Goal: Download file/media: Download file/media

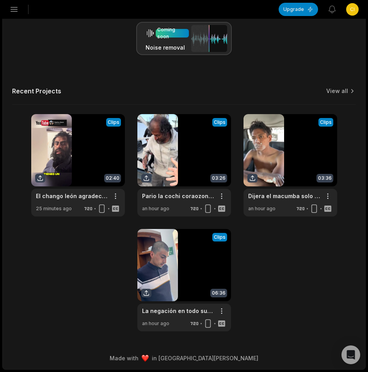
scroll to position [226, 0]
click at [345, 97] on div "Recent Projects View all" at bounding box center [184, 96] width 344 height 18
click at [345, 90] on link "View all" at bounding box center [337, 91] width 22 height 8
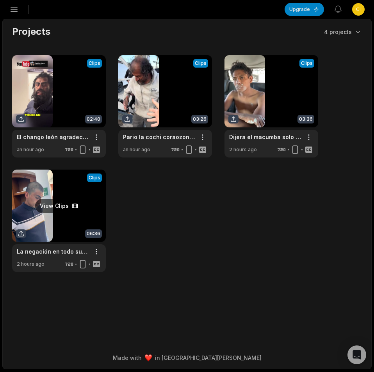
click at [44, 219] on link at bounding box center [59, 220] width 94 height 102
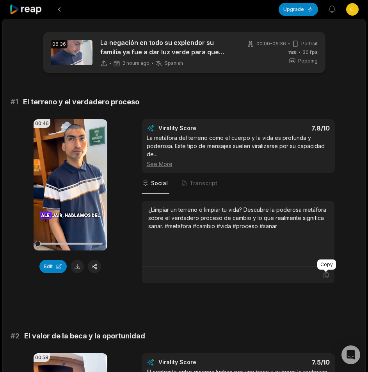
click at [326, 277] on icon at bounding box center [326, 274] width 7 height 7
click at [81, 267] on button at bounding box center [77, 266] width 13 height 13
click at [80, 267] on button at bounding box center [77, 266] width 13 height 13
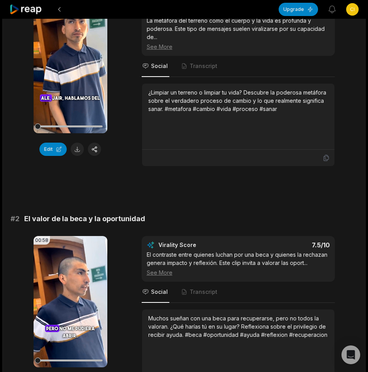
scroll to position [195, 0]
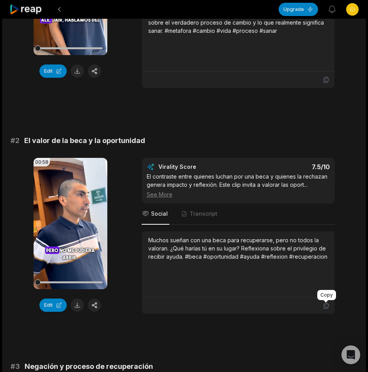
click at [329, 308] on icon at bounding box center [326, 305] width 7 height 7
click at [72, 306] on button at bounding box center [77, 304] width 13 height 13
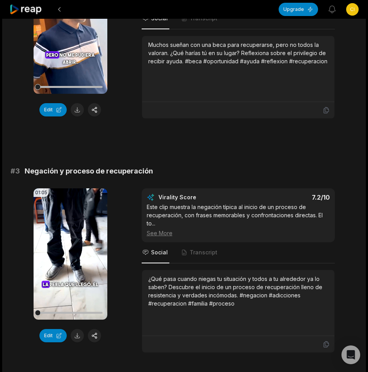
scroll to position [468, 0]
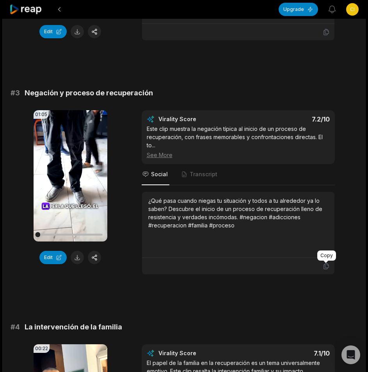
click at [328, 265] on icon at bounding box center [326, 266] width 5 height 6
click at [80, 258] on button at bounding box center [77, 257] width 13 height 13
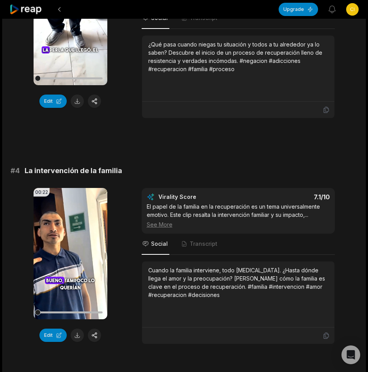
scroll to position [664, 0]
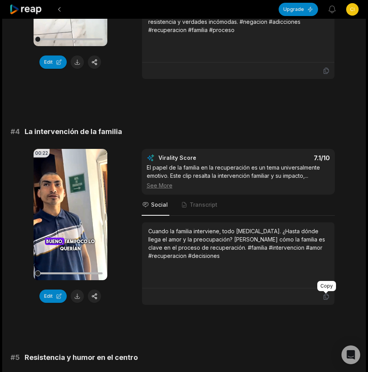
click at [325, 295] on icon at bounding box center [326, 296] width 7 height 7
click at [81, 295] on button at bounding box center [77, 295] width 13 height 13
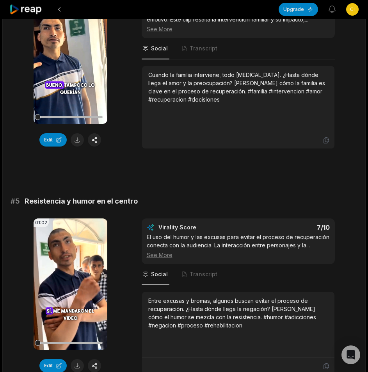
scroll to position [898, 0]
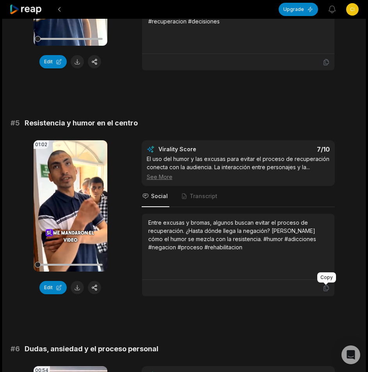
click at [326, 287] on icon at bounding box center [326, 287] width 7 height 7
click at [78, 284] on button at bounding box center [77, 287] width 13 height 13
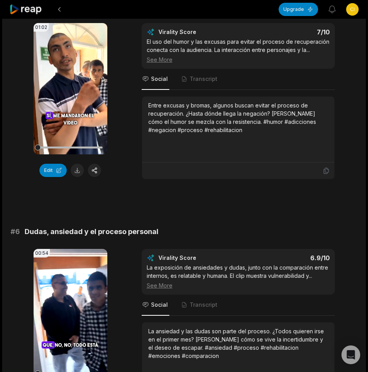
scroll to position [1132, 0]
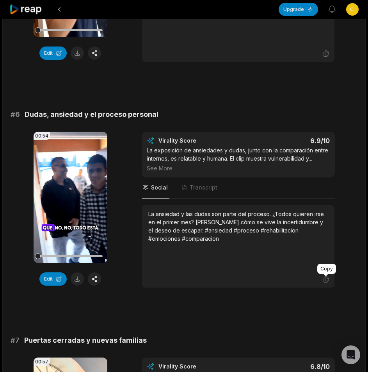
click at [326, 278] on icon at bounding box center [326, 279] width 7 height 7
click at [78, 278] on button at bounding box center [77, 278] width 13 height 13
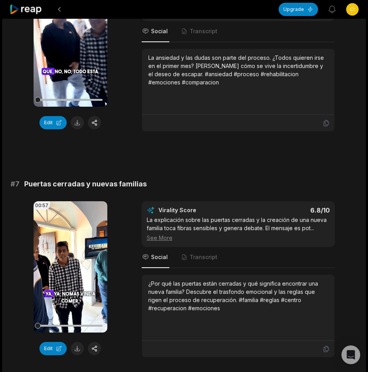
scroll to position [1366, 0]
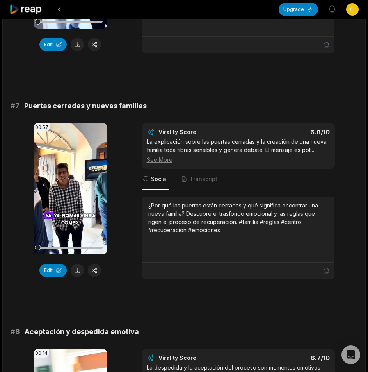
click at [322, 268] on div at bounding box center [238, 270] width 192 height 16
click at [327, 268] on icon at bounding box center [326, 271] width 5 height 6
click at [77, 271] on button at bounding box center [77, 269] width 13 height 13
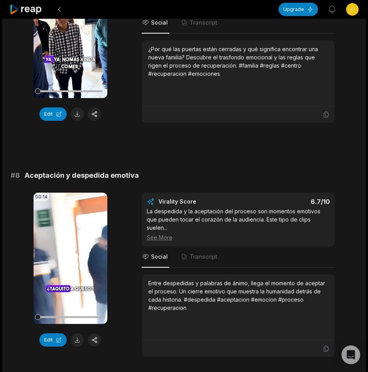
scroll to position [1600, 0]
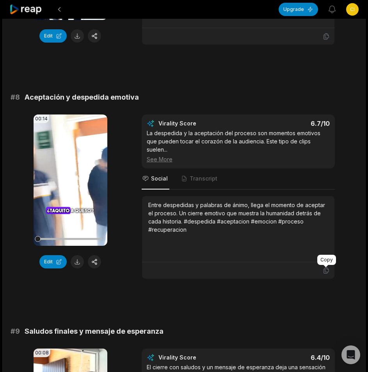
click at [324, 272] on icon at bounding box center [326, 270] width 5 height 6
click at [77, 263] on button at bounding box center [77, 261] width 13 height 13
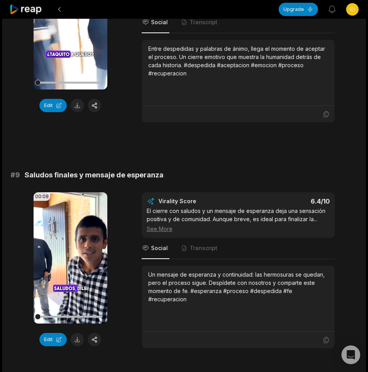
scroll to position [1792, 0]
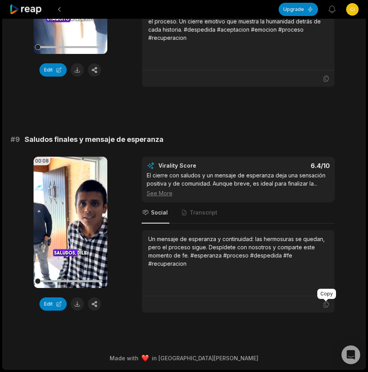
click at [327, 306] on icon at bounding box center [326, 304] width 5 height 6
click at [80, 303] on button at bounding box center [77, 303] width 13 height 13
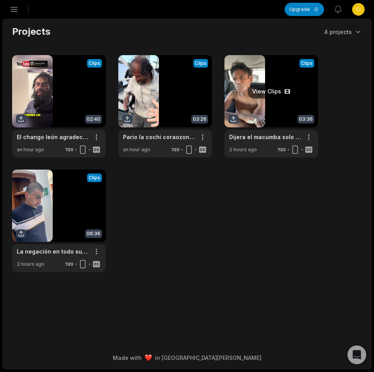
click at [287, 118] on link at bounding box center [271, 106] width 94 height 102
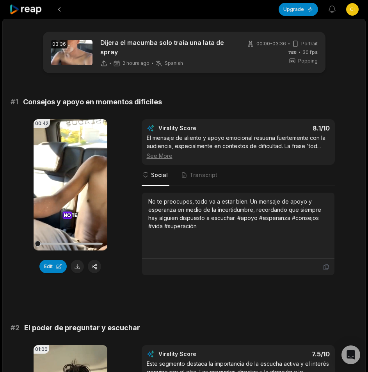
scroll to position [156, 0]
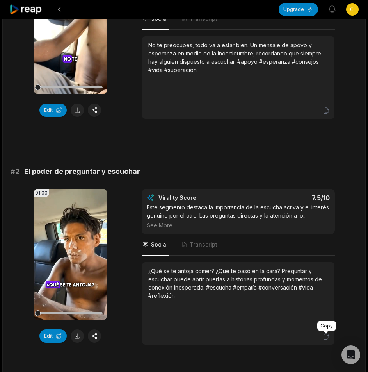
click at [328, 334] on icon at bounding box center [326, 336] width 7 height 7
click at [78, 334] on button at bounding box center [77, 335] width 13 height 13
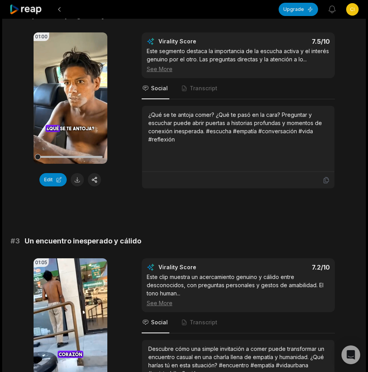
scroll to position [429, 0]
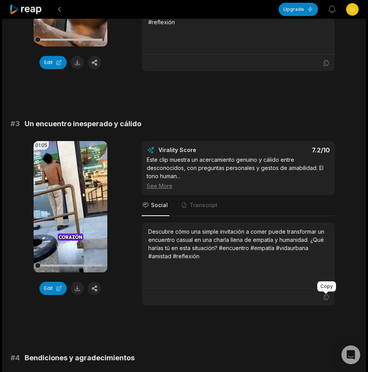
click at [328, 299] on icon at bounding box center [326, 296] width 7 height 7
click at [75, 290] on button at bounding box center [77, 287] width 13 height 13
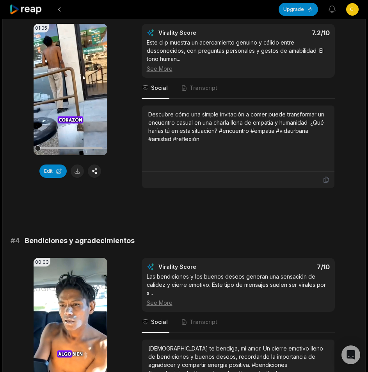
scroll to position [664, 0]
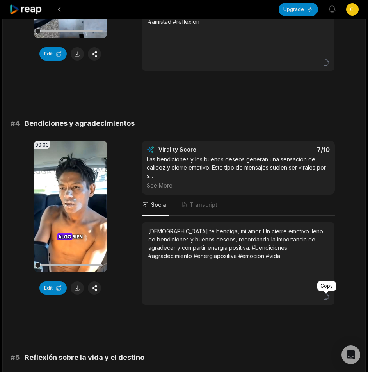
click at [326, 296] on icon at bounding box center [326, 296] width 7 height 7
click at [77, 285] on button at bounding box center [77, 287] width 13 height 13
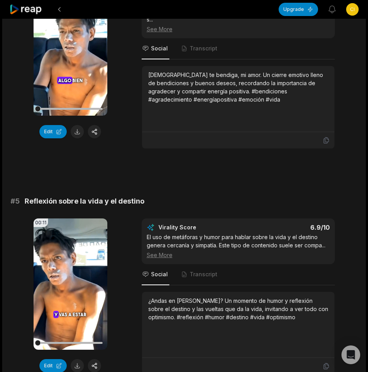
scroll to position [898, 0]
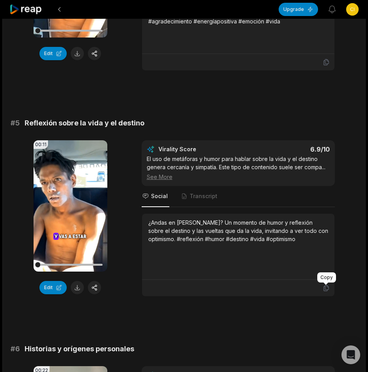
click at [324, 286] on icon at bounding box center [326, 287] width 7 height 7
click at [76, 287] on button at bounding box center [77, 287] width 13 height 13
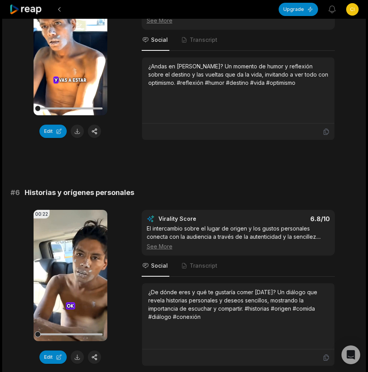
scroll to position [1132, 0]
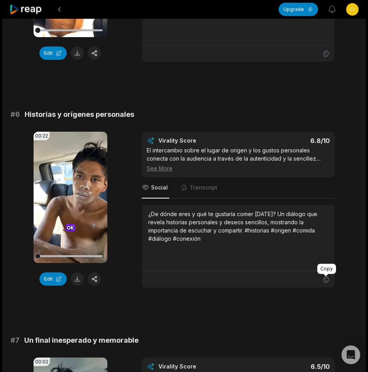
click at [325, 278] on icon at bounding box center [326, 279] width 5 height 6
click at [78, 281] on button at bounding box center [77, 278] width 13 height 13
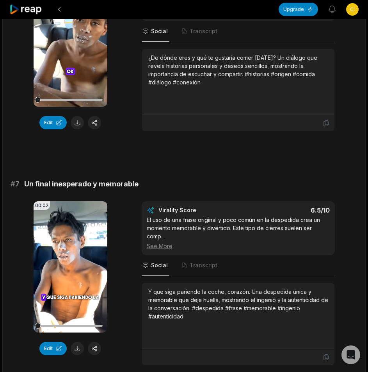
scroll to position [1341, 0]
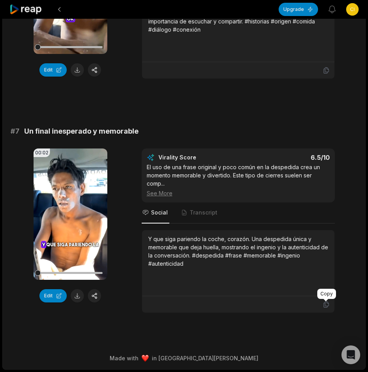
click at [328, 304] on icon at bounding box center [326, 304] width 7 height 7
click at [76, 297] on button at bounding box center [77, 295] width 13 height 13
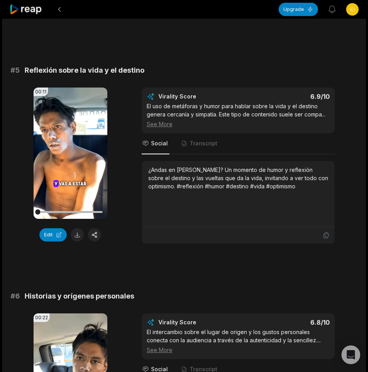
scroll to position [911, 0]
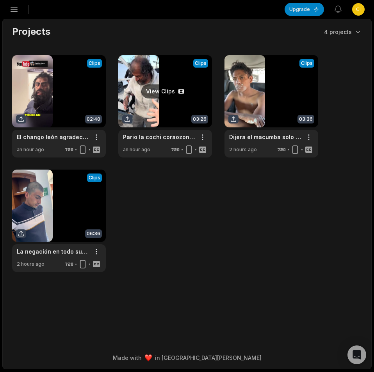
click at [176, 100] on link at bounding box center [165, 106] width 94 height 102
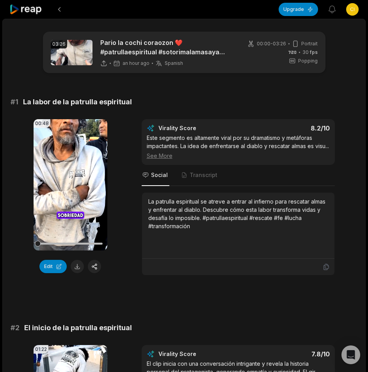
click at [253, 270] on div at bounding box center [238, 266] width 183 height 7
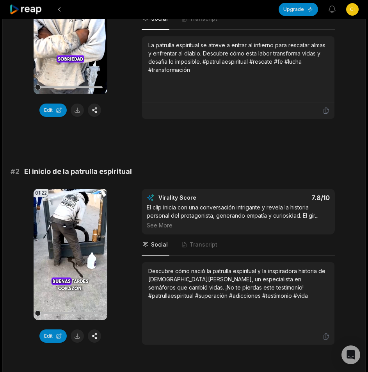
scroll to position [234, 0]
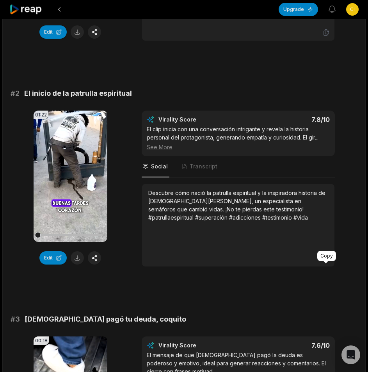
click at [325, 261] on icon at bounding box center [326, 258] width 5 height 6
click at [76, 264] on button at bounding box center [77, 257] width 13 height 13
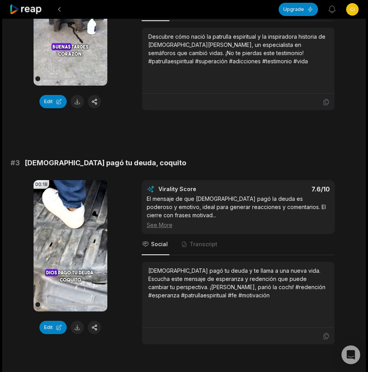
scroll to position [429, 0]
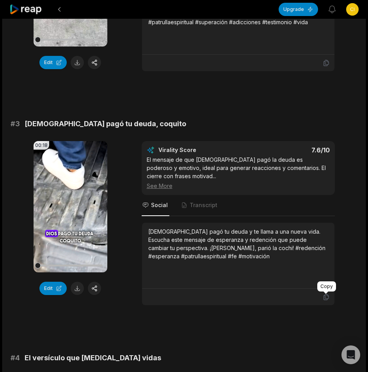
click at [328, 297] on icon at bounding box center [326, 297] width 5 height 6
click at [79, 295] on button at bounding box center [77, 287] width 13 height 13
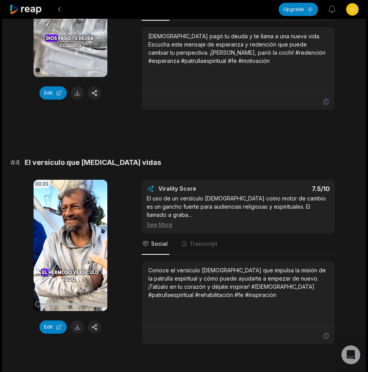
scroll to position [703, 0]
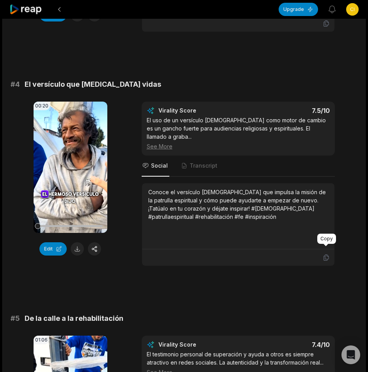
click at [326, 246] on div at bounding box center [326, 245] width 5 height 2
click at [326, 255] on icon at bounding box center [326, 258] width 5 height 6
click at [80, 249] on button at bounding box center [77, 248] width 13 height 13
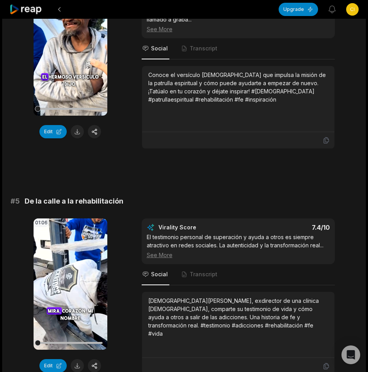
scroll to position [937, 0]
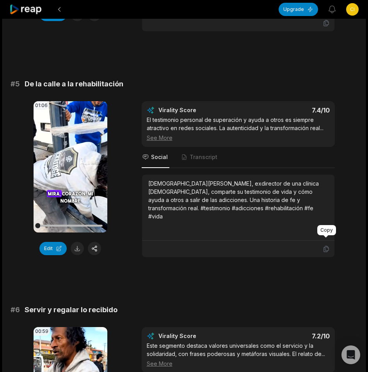
click at [325, 245] on icon at bounding box center [326, 248] width 7 height 7
click at [75, 242] on button at bounding box center [77, 248] width 13 height 13
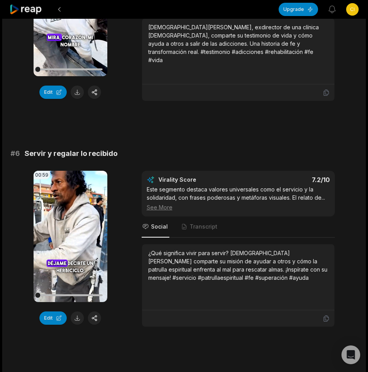
scroll to position [1132, 0]
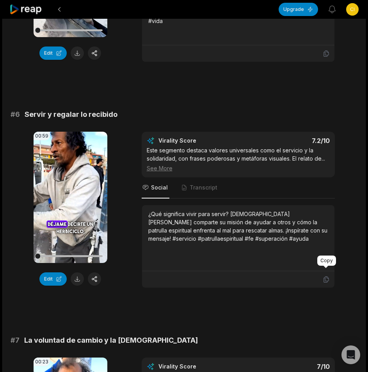
click at [327, 276] on icon at bounding box center [326, 279] width 5 height 6
click at [76, 272] on button at bounding box center [77, 278] width 13 height 13
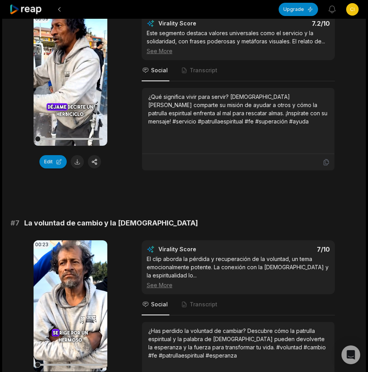
scroll to position [1324, 0]
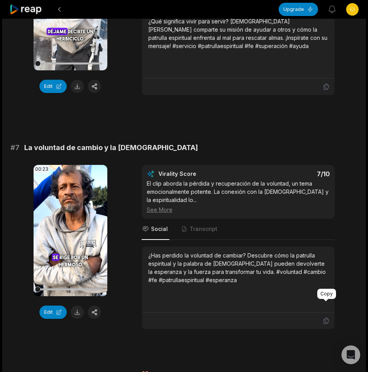
click at [327, 317] on icon at bounding box center [326, 320] width 7 height 7
click at [73, 305] on button at bounding box center [77, 311] width 13 height 13
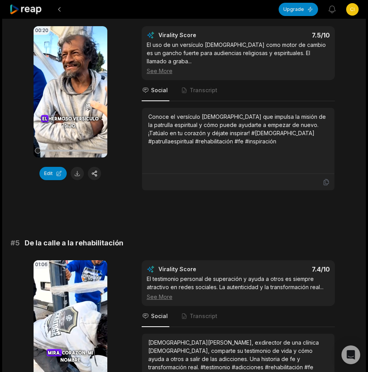
scroll to position [583, 0]
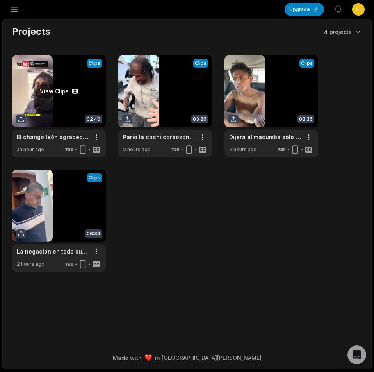
click at [69, 82] on link at bounding box center [59, 106] width 94 height 102
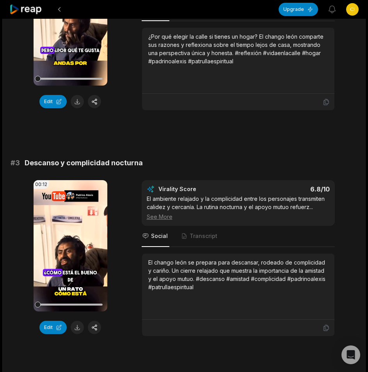
scroll to position [468, 0]
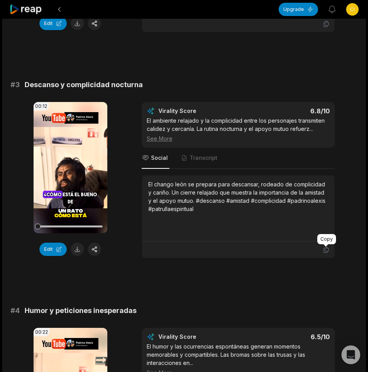
click at [325, 252] on icon at bounding box center [326, 249] width 7 height 7
click at [77, 249] on button at bounding box center [77, 248] width 13 height 13
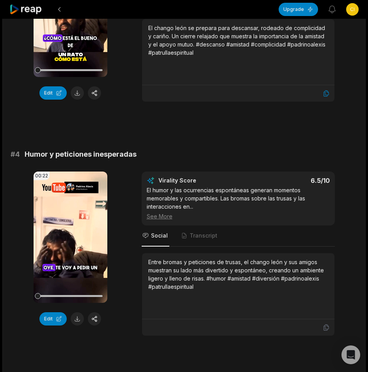
scroll to position [648, 0]
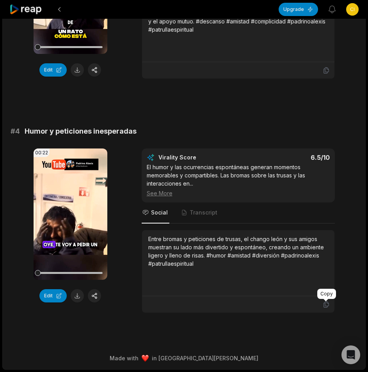
click at [327, 305] on icon at bounding box center [326, 304] width 7 height 7
click at [79, 295] on button at bounding box center [77, 295] width 13 height 13
